Goal: Task Accomplishment & Management: Manage account settings

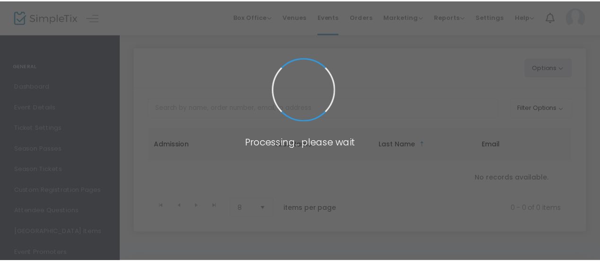
scroll to position [37, 0]
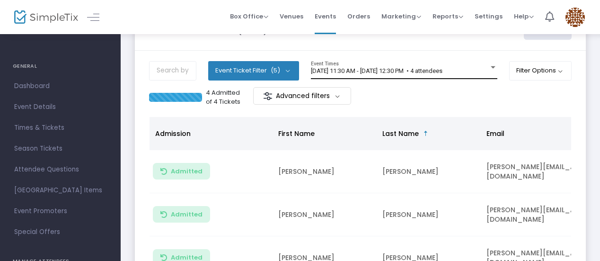
click at [443, 73] on span "[DATE] 11:30 AM - [DATE] 12:30 PM • 4 attendees" at bounding box center [377, 70] width 132 height 7
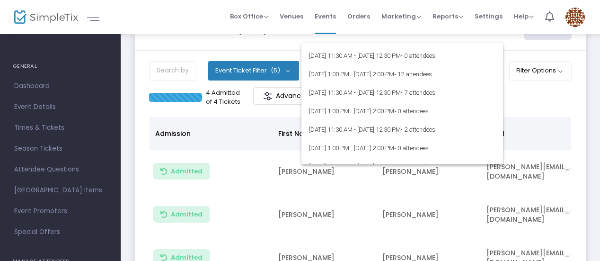
scroll to position [3450, 0]
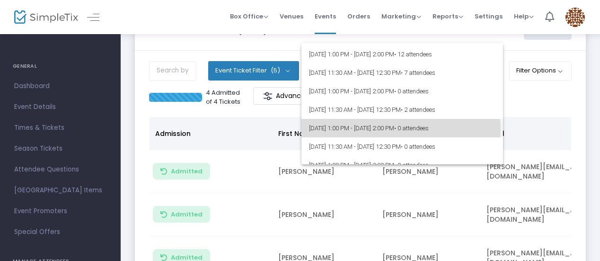
click at [401, 129] on span "8/14/2025 @ 1:00 PM - 8/14/2025 @ 2:00 PM • 0 attendees" at bounding box center [402, 128] width 186 height 18
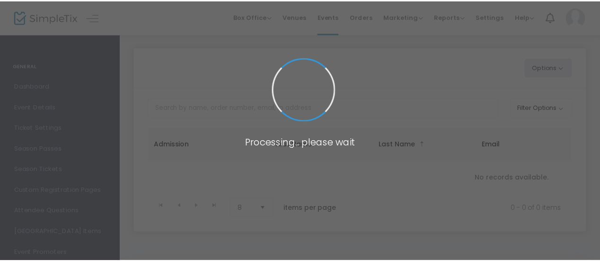
scroll to position [37, 0]
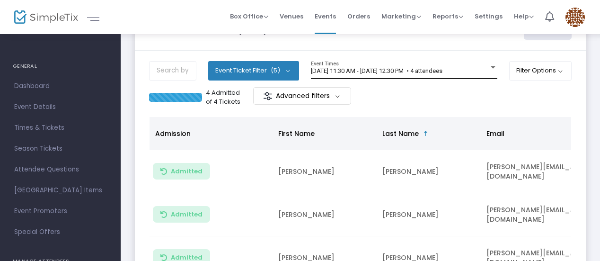
click at [477, 72] on div "[DATE] 11:30 AM - [DATE] 12:30 PM • 4 attendees" at bounding box center [400, 71] width 178 height 7
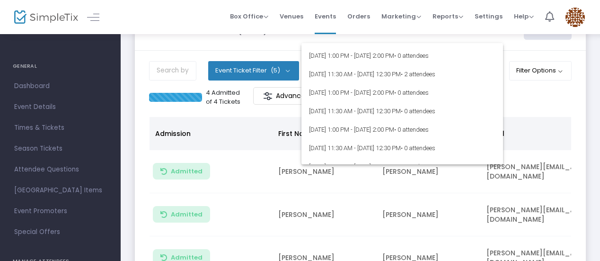
scroll to position [3434, 0]
